Goal: Task Accomplishment & Management: Manage account settings

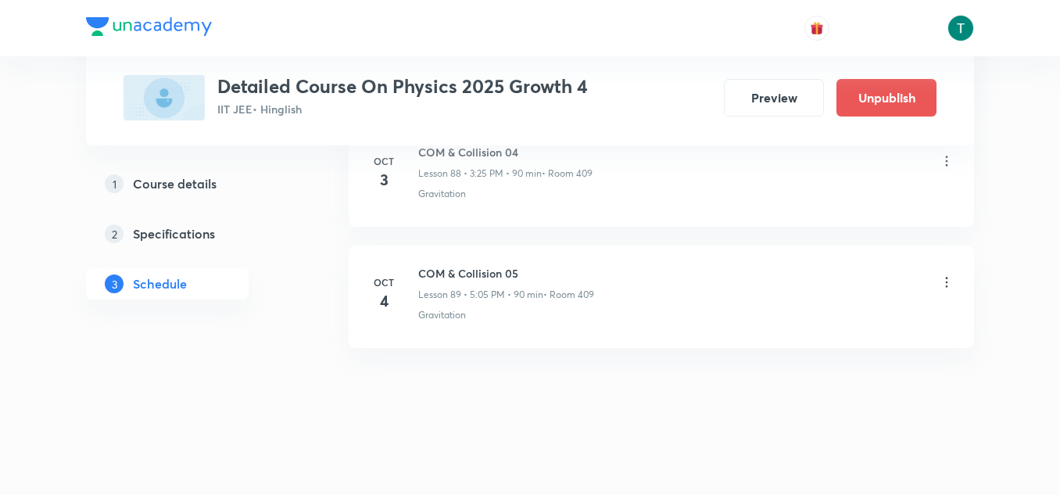
click at [944, 284] on icon at bounding box center [947, 282] width 16 height 16
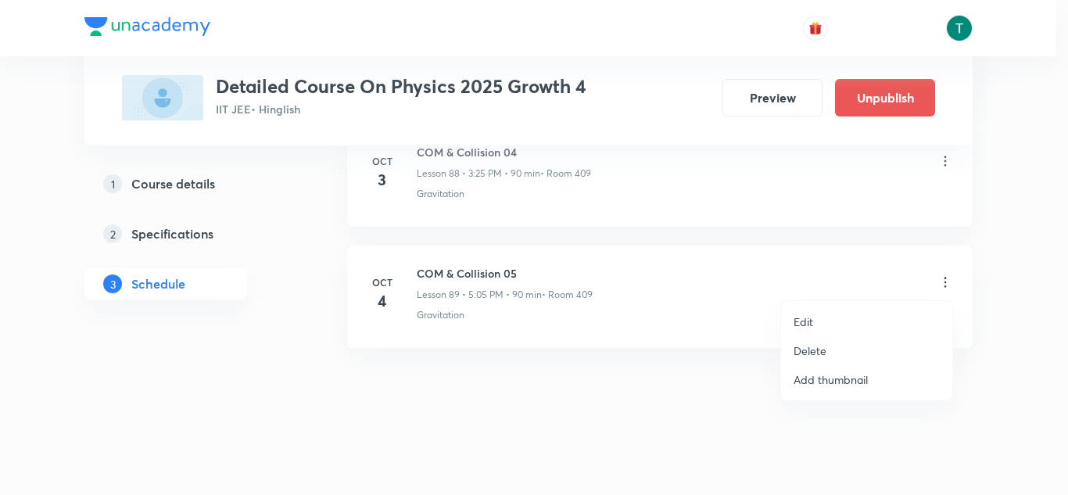
click at [823, 349] on p "Delete" at bounding box center [809, 350] width 33 height 16
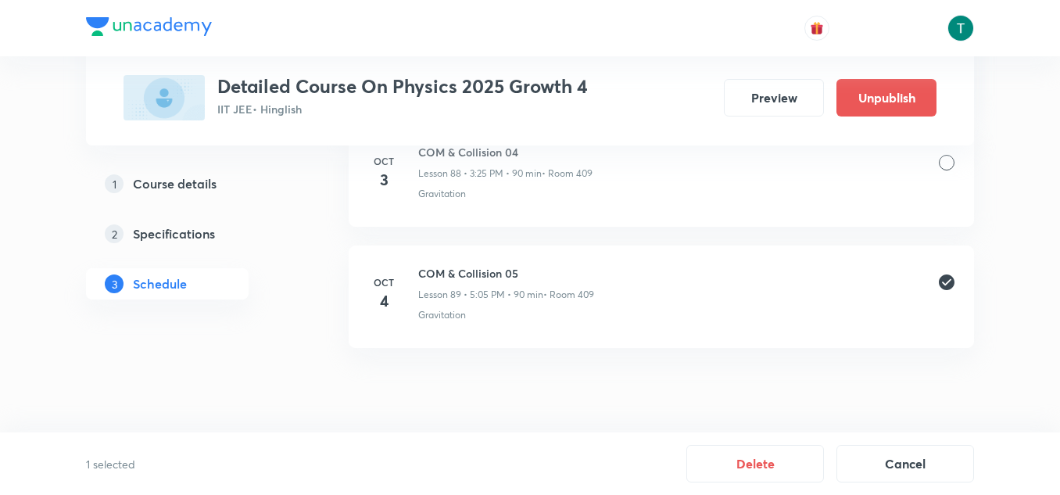
click at [770, 454] on button "Delete" at bounding box center [755, 464] width 138 height 38
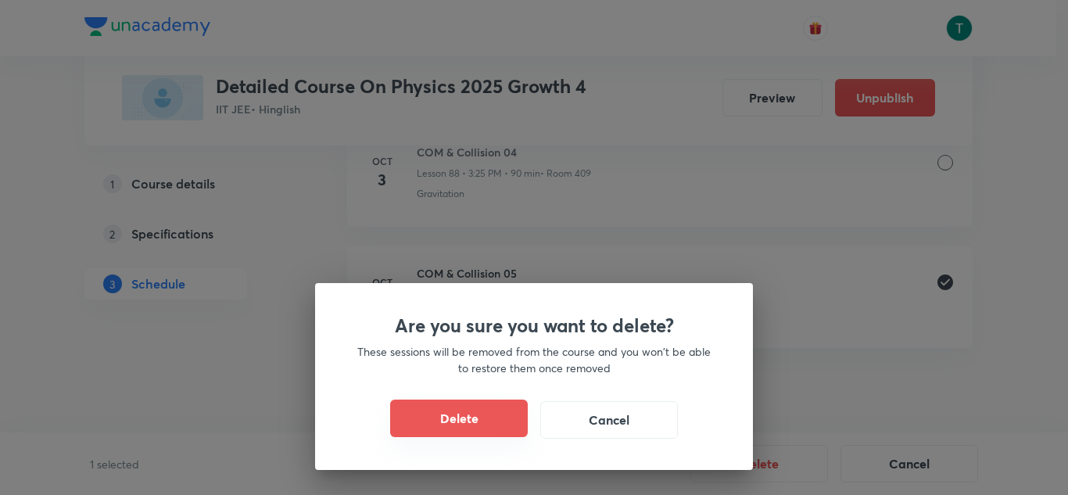
click at [489, 406] on button "Delete" at bounding box center [459, 418] width 138 height 38
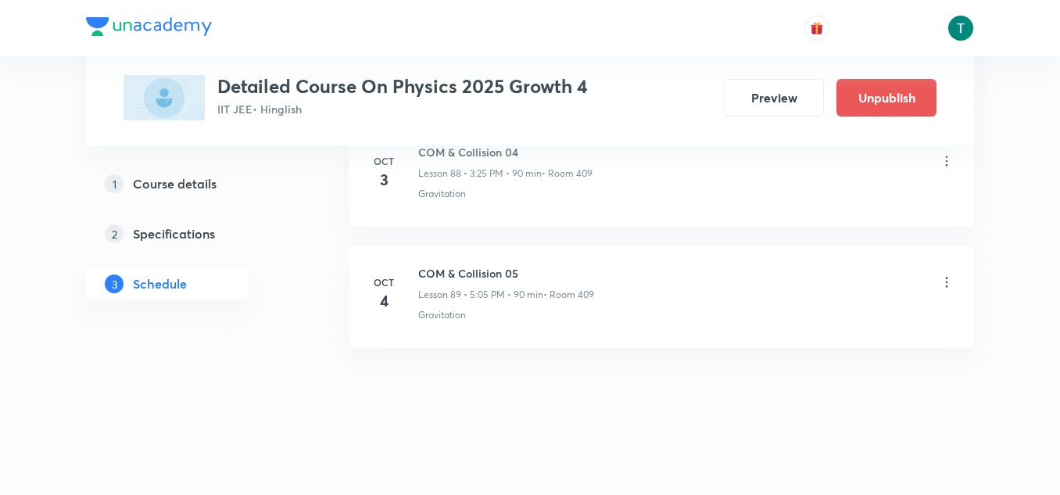
scroll to position [11521, 0]
